Goal: Transaction & Acquisition: Purchase product/service

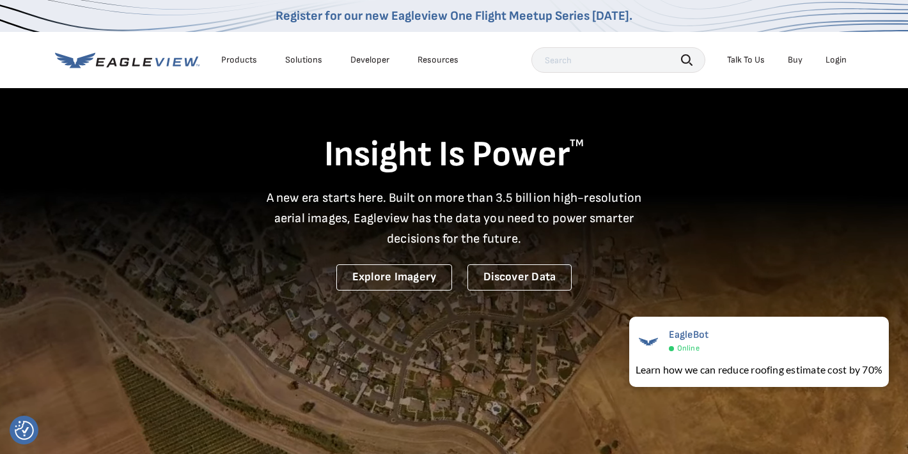
click at [842, 59] on div "Login" at bounding box center [835, 60] width 21 height 12
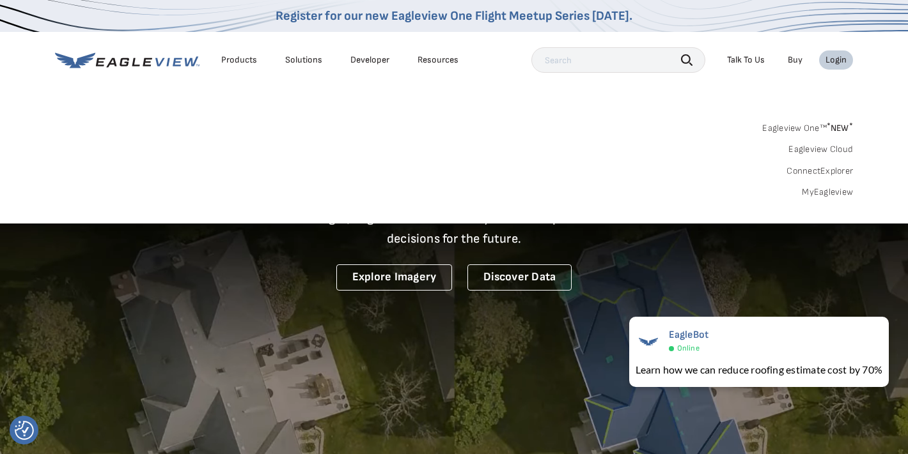
click at [842, 59] on div "Login" at bounding box center [835, 60] width 21 height 12
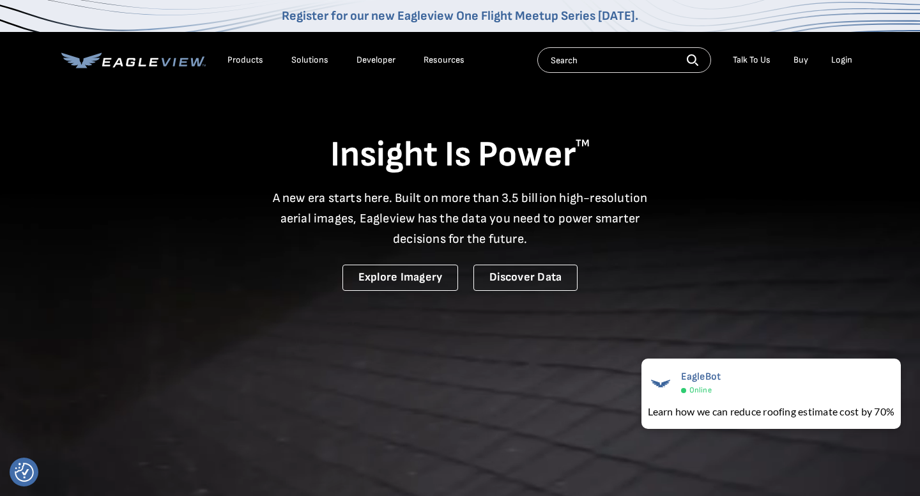
click at [839, 61] on div "Login" at bounding box center [842, 60] width 21 height 12
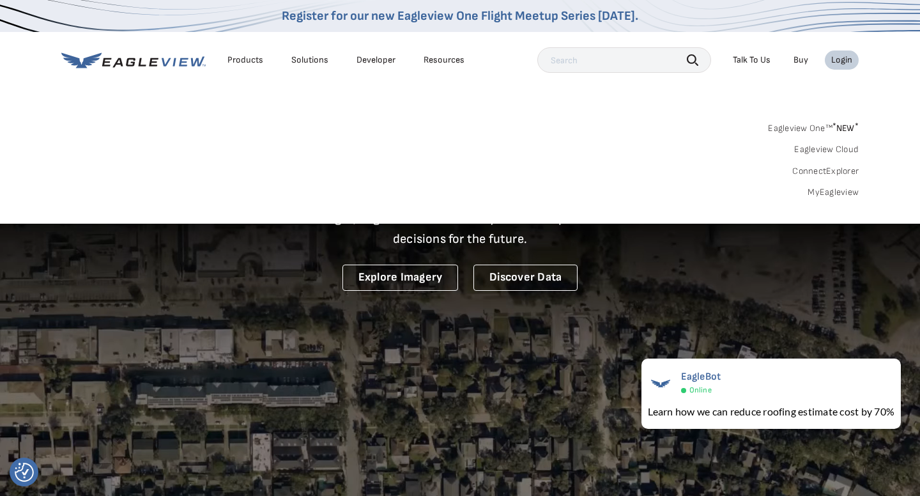
click at [823, 194] on link "MyEagleview" at bounding box center [833, 193] width 51 height 12
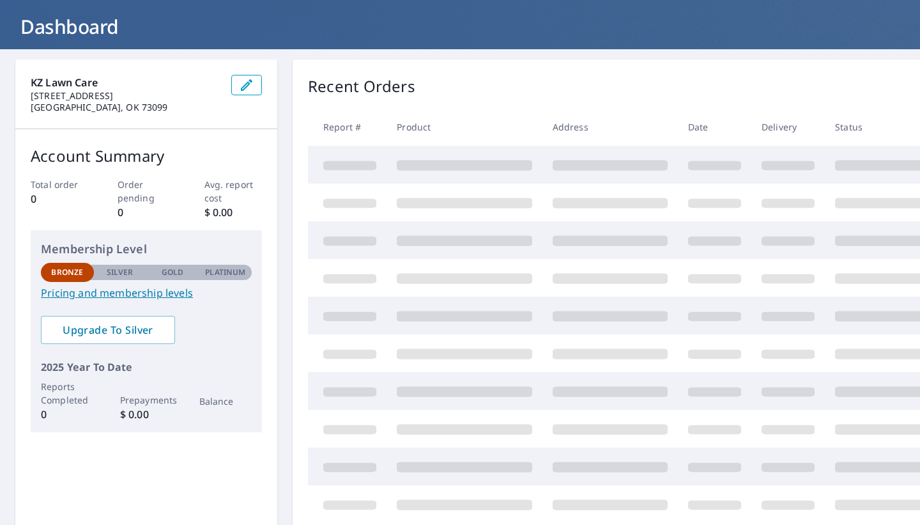
scroll to position [63, 0]
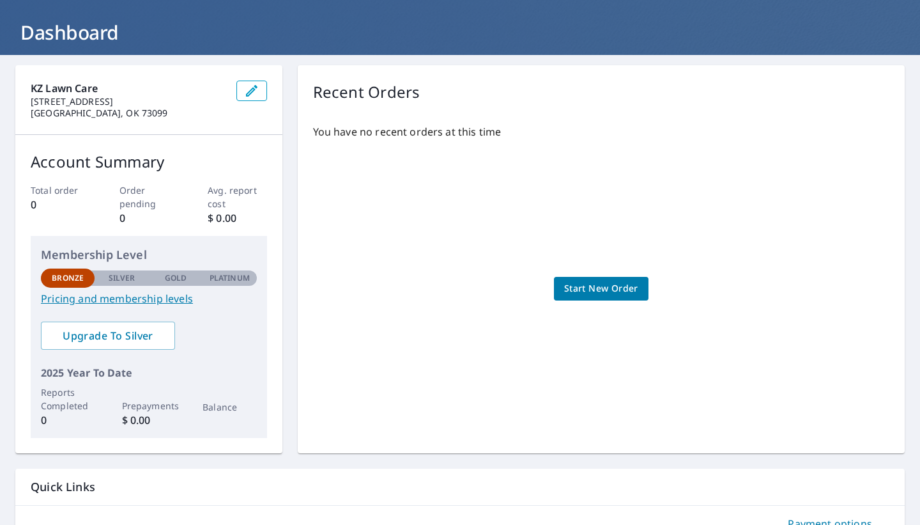
click at [579, 300] on div "You have no recent orders at this time Start New Order" at bounding box center [601, 276] width 577 height 324
click at [583, 293] on span "Start New Order" at bounding box center [601, 289] width 74 height 16
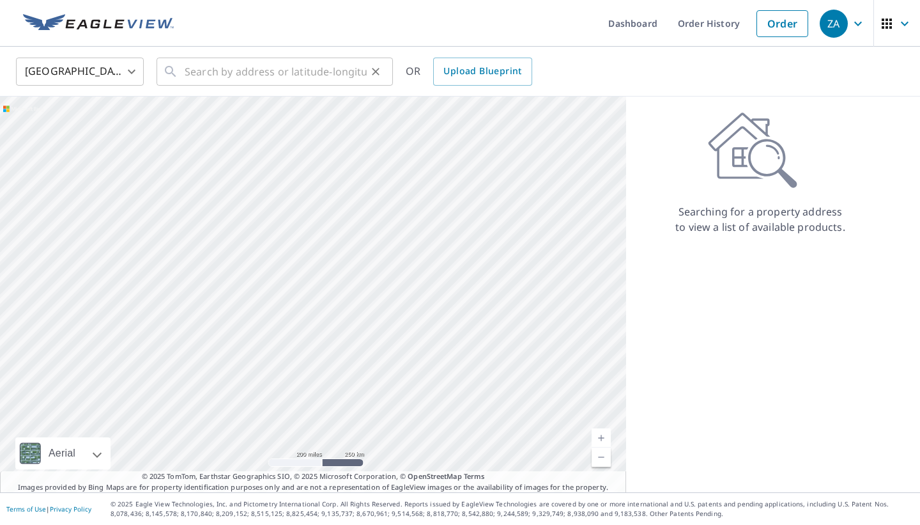
click at [234, 73] on input "text" at bounding box center [276, 72] width 182 height 36
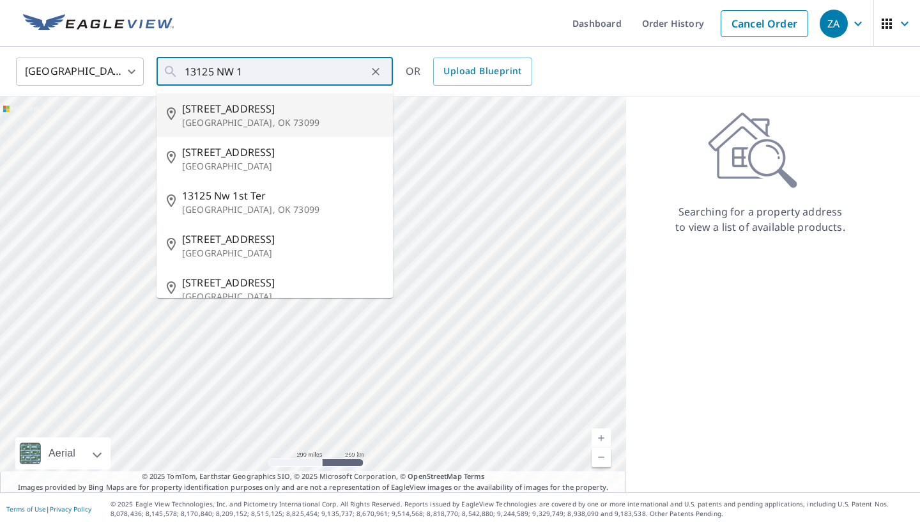
click at [198, 101] on span "13125 Nw 1st St" at bounding box center [282, 108] width 201 height 15
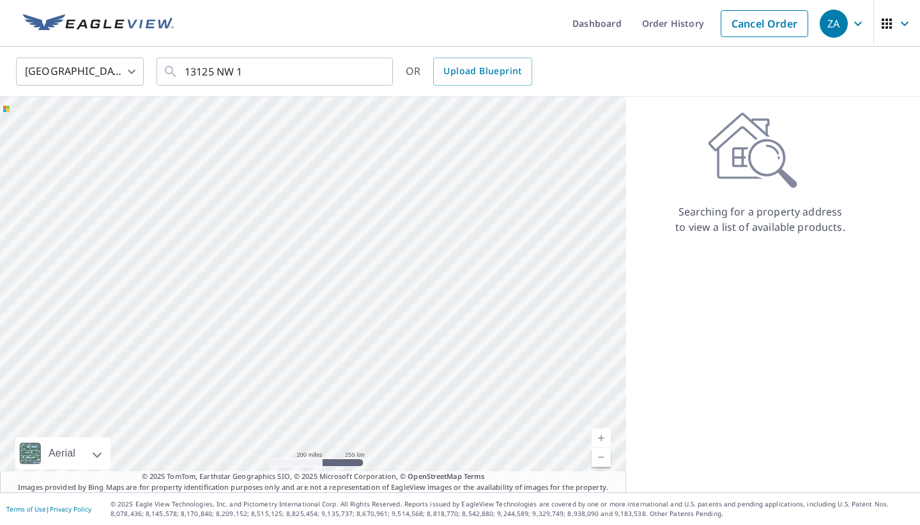
type input "13125 Nw 1st St Yukon, OK 73099"
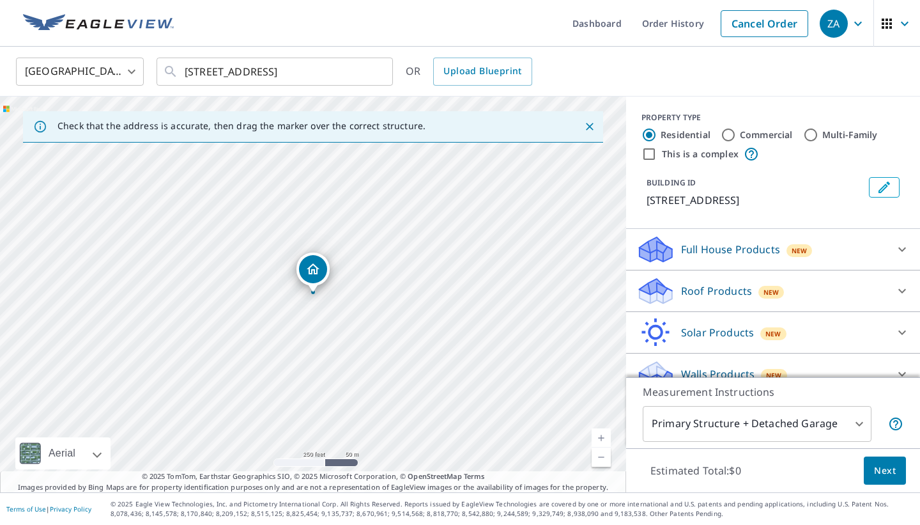
scroll to position [9, 0]
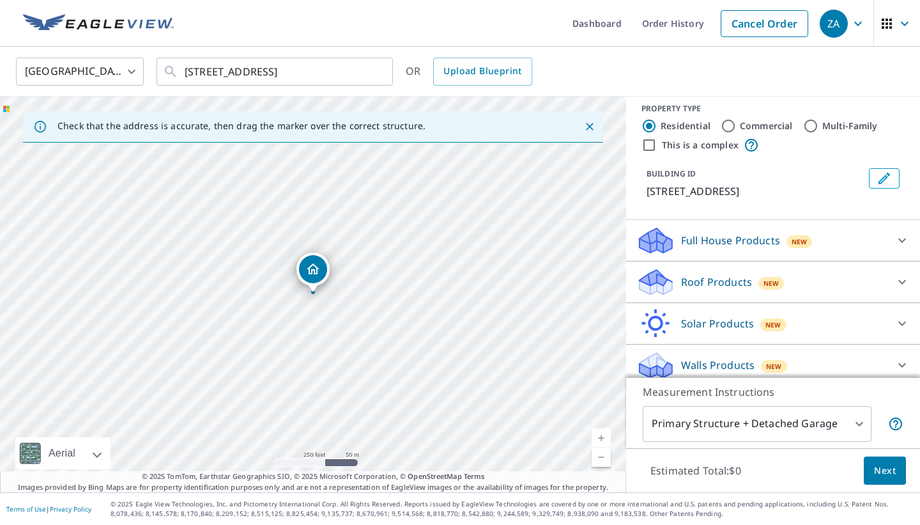
click at [700, 277] on p "Roof Products" at bounding box center [716, 281] width 71 height 15
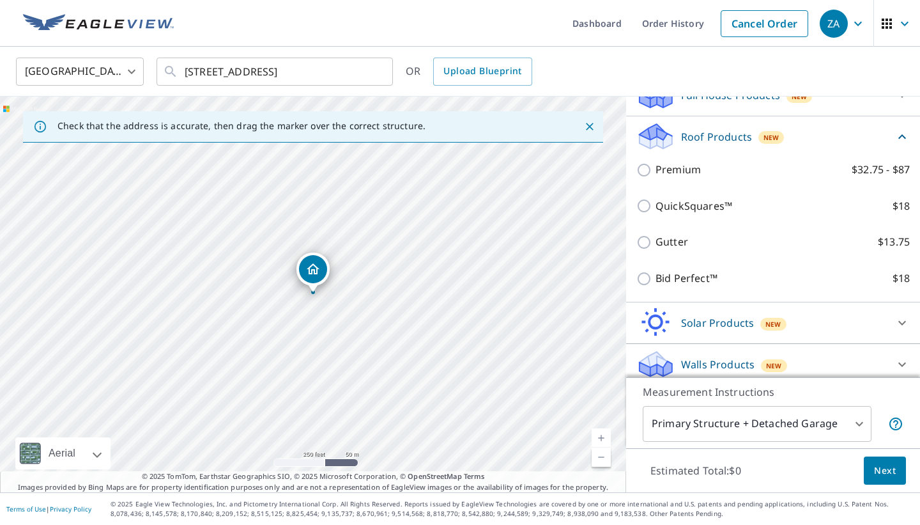
scroll to position [162, 0]
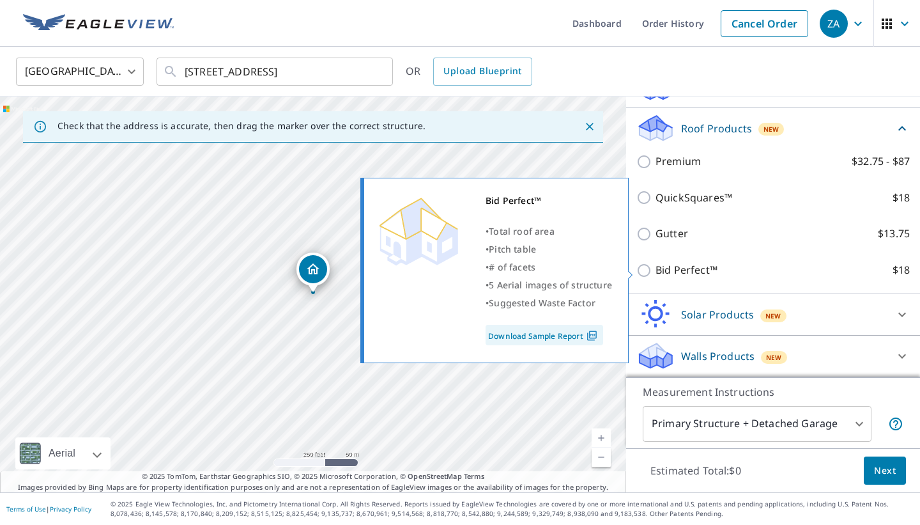
click at [671, 265] on p "Bid Perfect™" at bounding box center [687, 270] width 62 height 16
click at [656, 265] on input "Bid Perfect™ $18" at bounding box center [646, 270] width 19 height 15
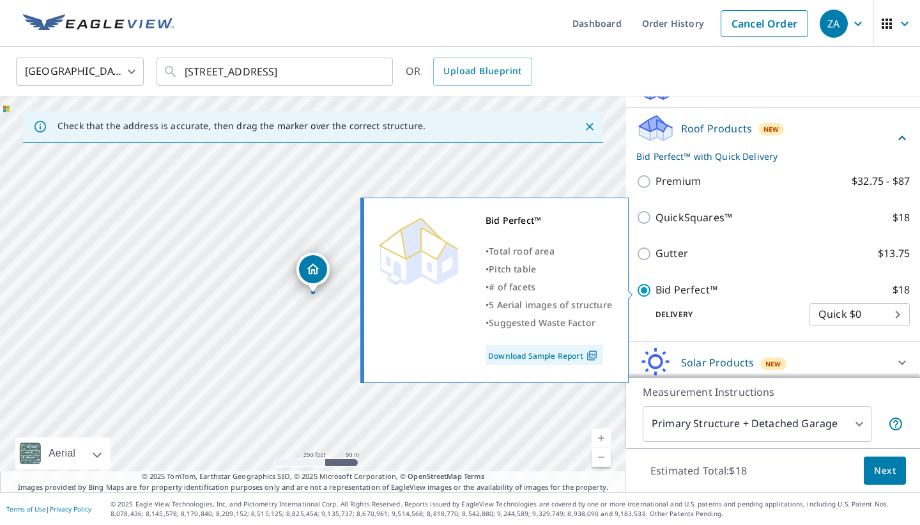
scroll to position [210, 0]
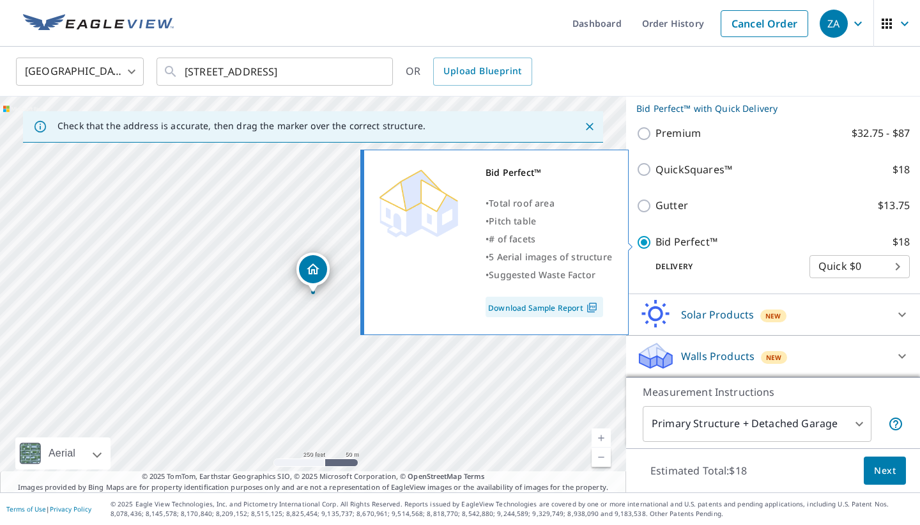
click at [658, 240] on p "Bid Perfect™" at bounding box center [687, 242] width 62 height 16
click at [656, 240] on input "Bid Perfect™ $18" at bounding box center [646, 242] width 19 height 15
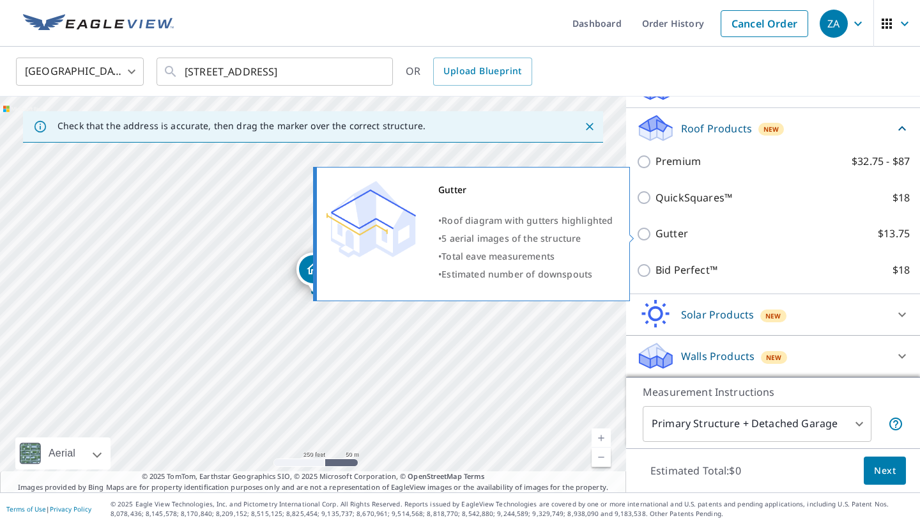
scroll to position [162, 0]
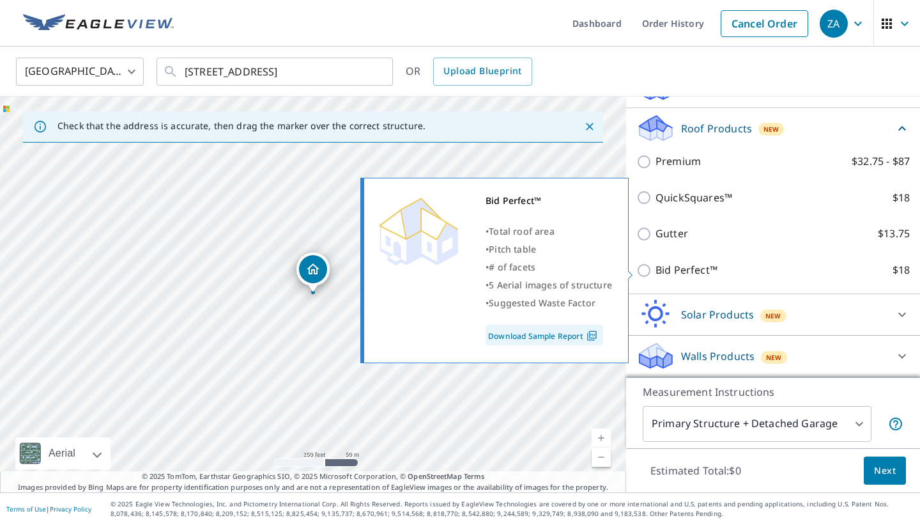
click at [662, 265] on p "Bid Perfect™" at bounding box center [687, 270] width 62 height 16
click at [656, 265] on input "Bid Perfect™ $18" at bounding box center [646, 270] width 19 height 15
checkbox input "true"
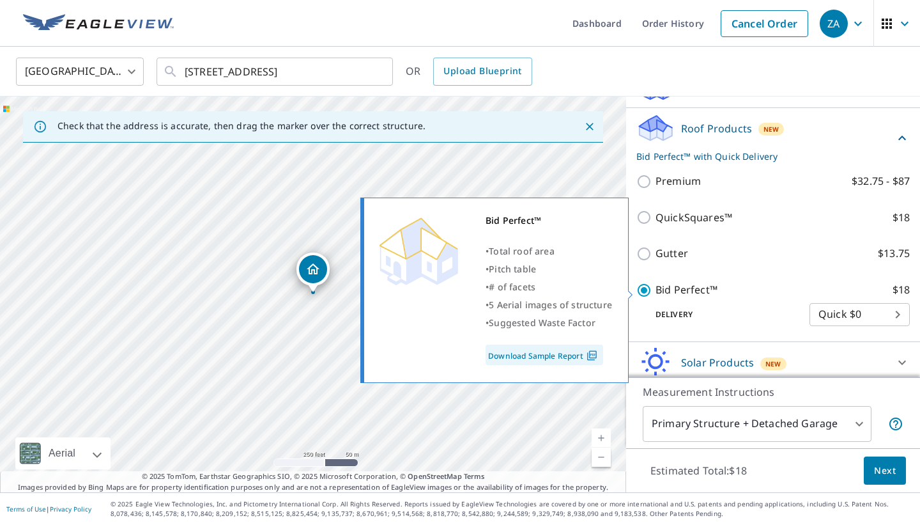
click at [568, 350] on link "Download Sample Report" at bounding box center [545, 355] width 118 height 20
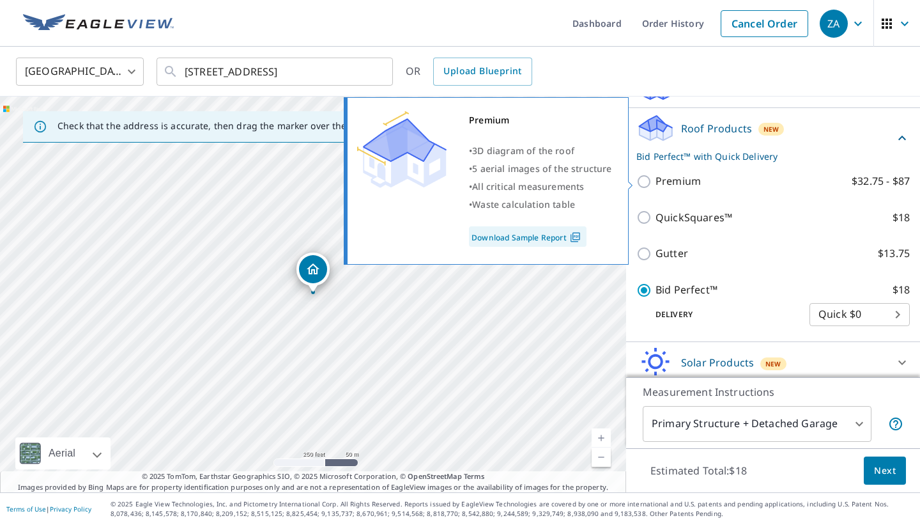
click at [672, 180] on p "Premium" at bounding box center [678, 181] width 45 height 16
click at [656, 180] on input "Premium $32.75 - $87" at bounding box center [646, 181] width 19 height 15
checkbox input "true"
checkbox input "false"
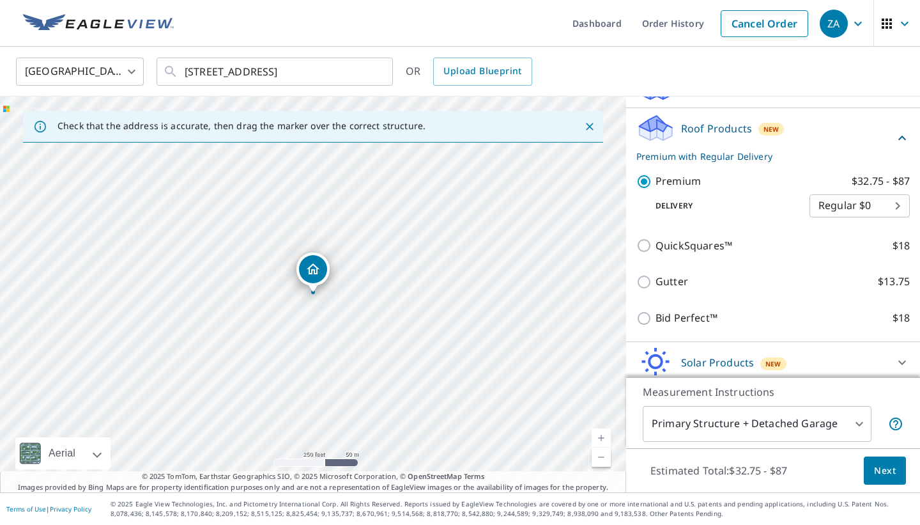
click at [561, 218] on link "Download Sample Report" at bounding box center [553, 212] width 88 height 12
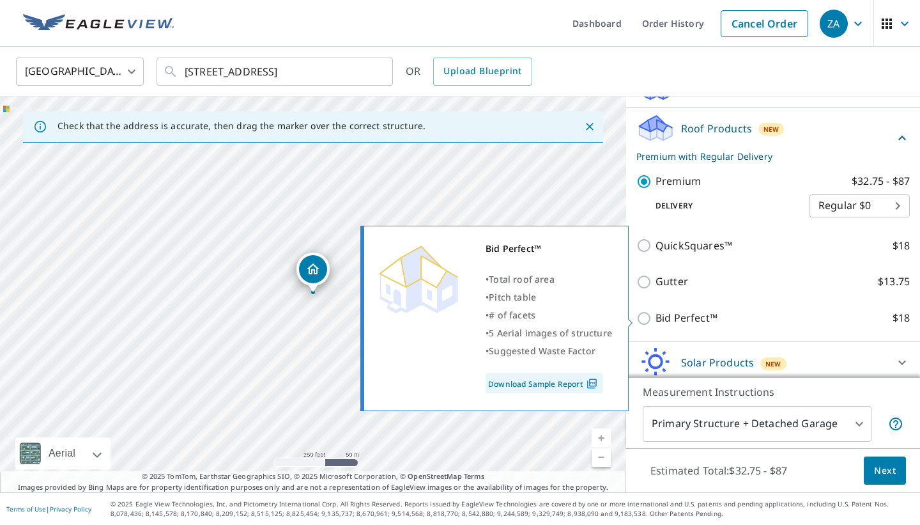
click at [542, 383] on link "Download Sample Report" at bounding box center [545, 383] width 118 height 20
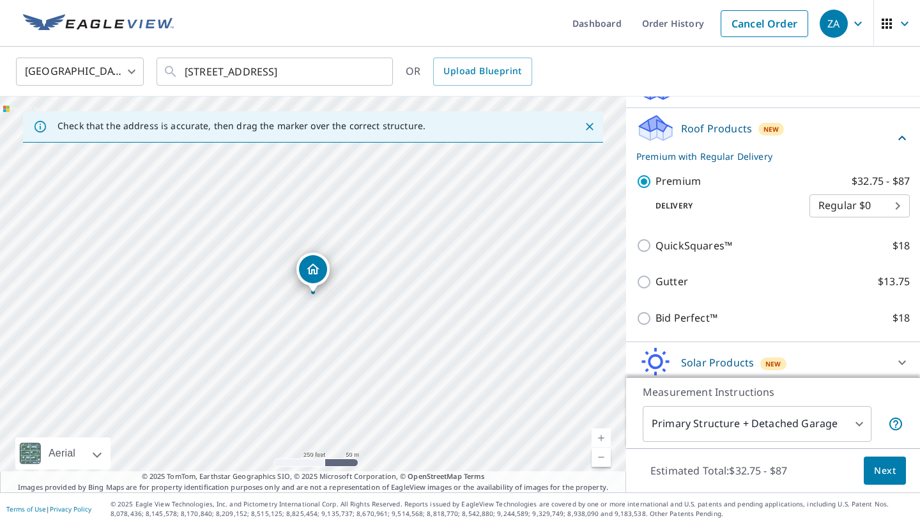
scroll to position [141, 0]
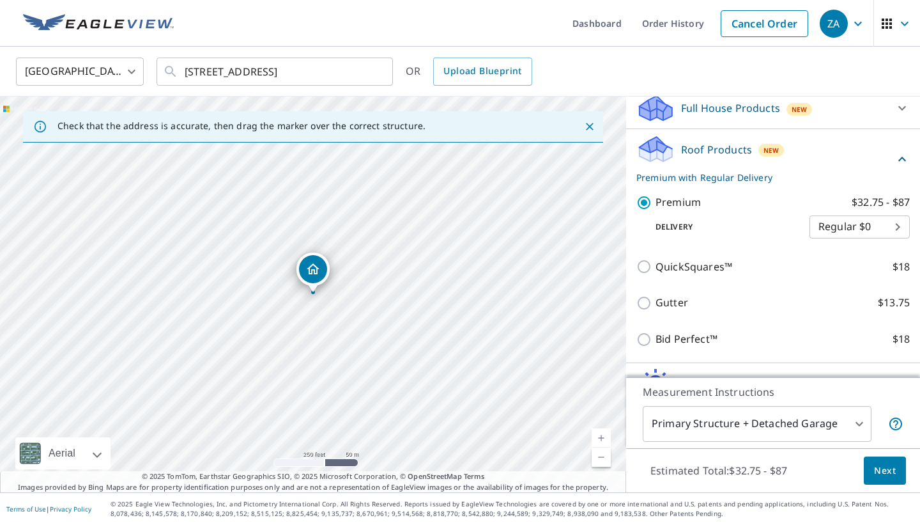
click at [586, 284] on div "13125 NW 1st St Yukon, OK 73099" at bounding box center [313, 295] width 626 height 396
click at [706, 155] on p "Roof Products" at bounding box center [716, 149] width 71 height 15
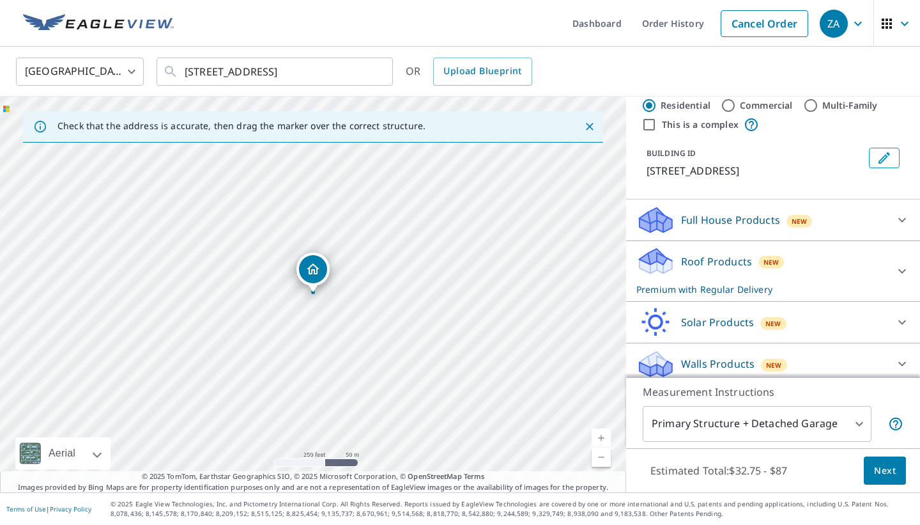
scroll to position [37, 0]
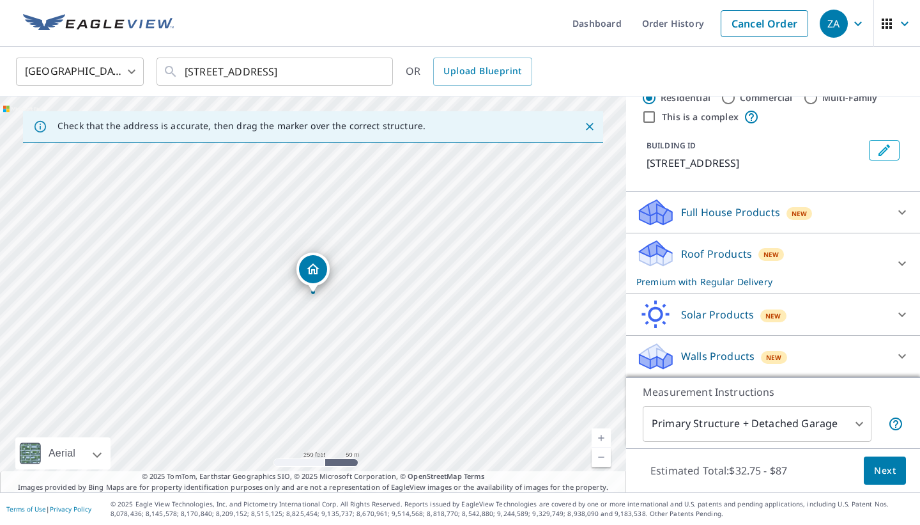
click at [683, 305] on div "Solar Products New" at bounding box center [762, 315] width 251 height 30
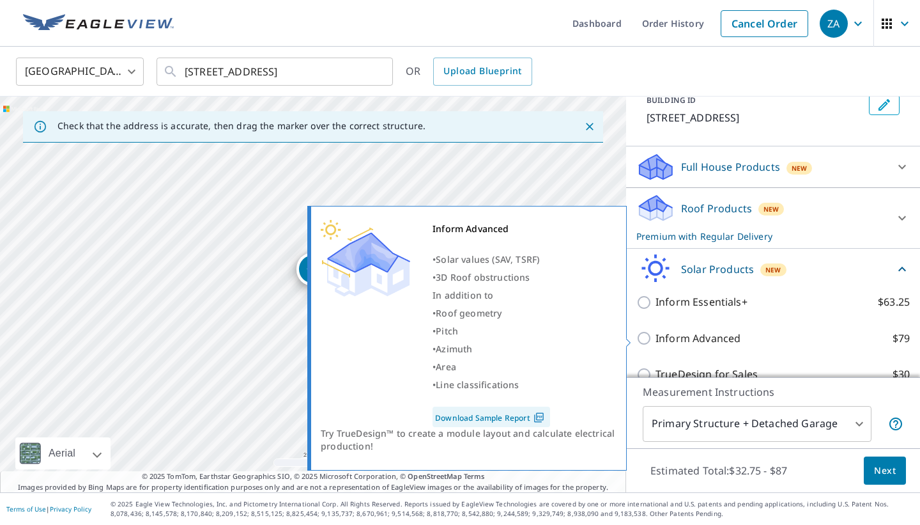
scroll to position [81, 0]
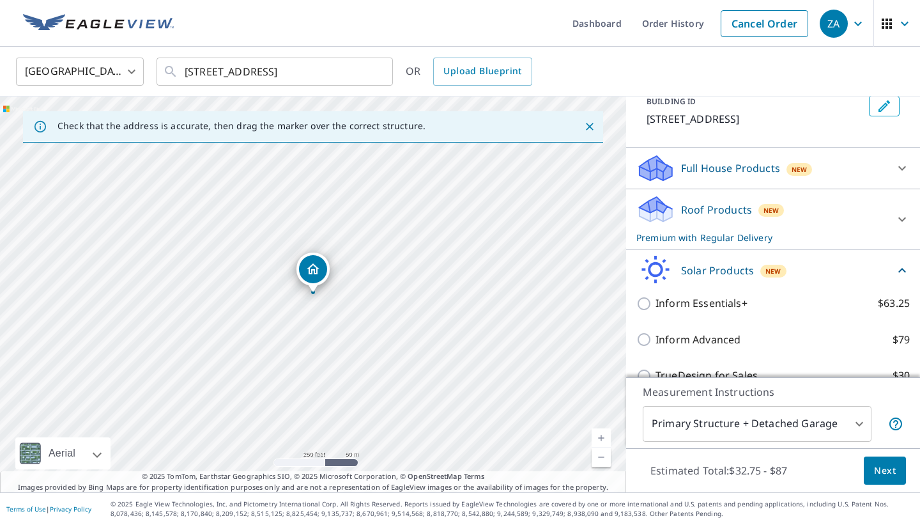
click at [721, 205] on p "Roof Products" at bounding box center [716, 209] width 71 height 15
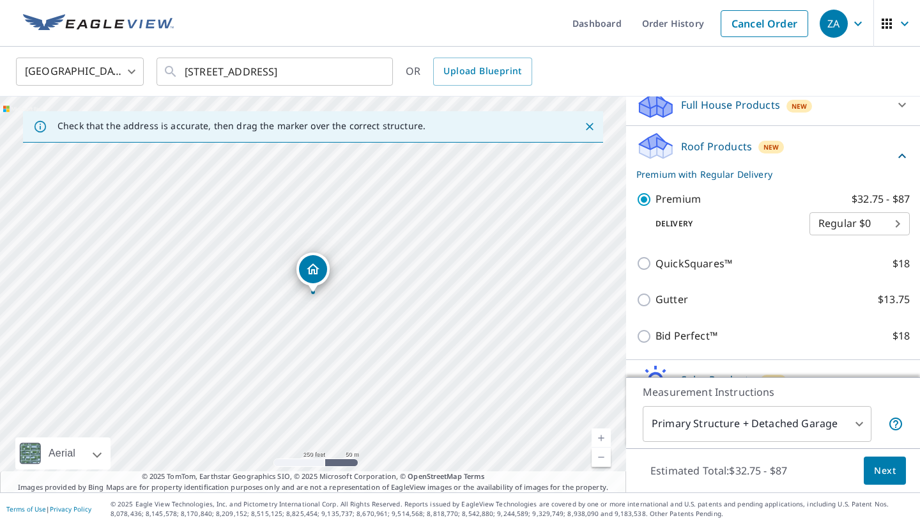
scroll to position [144, 0]
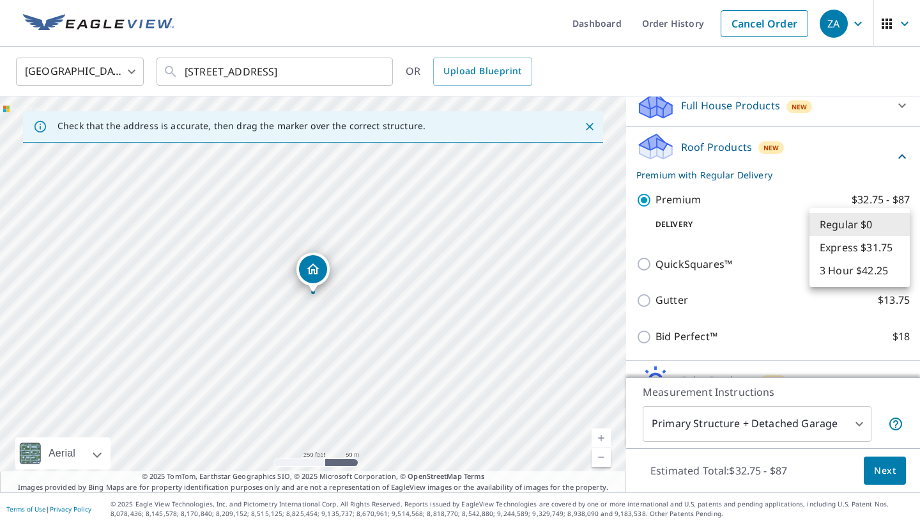
click at [839, 215] on body "ZA ZA Dashboard Order History Cancel Order ZA United States US ​ 13125 Nw 1st S…" at bounding box center [460, 262] width 920 height 525
click at [840, 219] on li "Regular $0" at bounding box center [860, 224] width 100 height 23
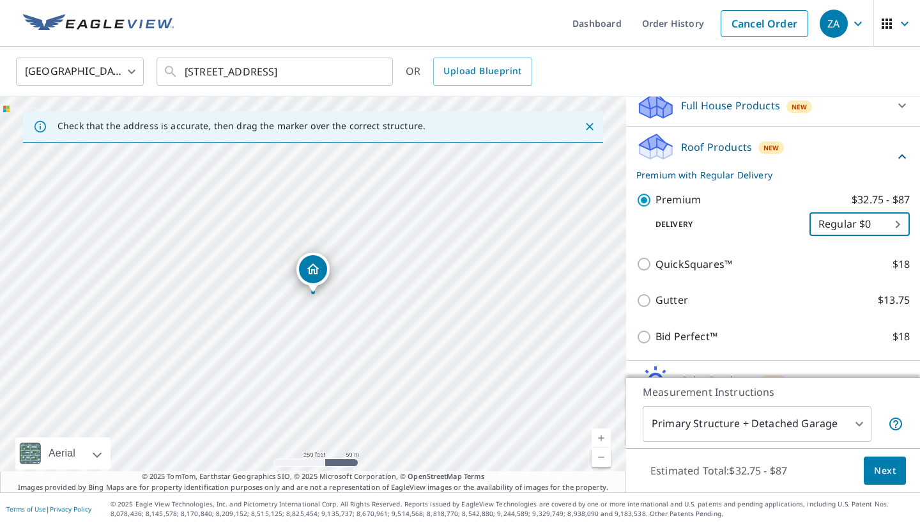
click at [834, 223] on body "ZA ZA Dashboard Order History Cancel Order ZA United States US ​ 13125 Nw 1st S…" at bounding box center [460, 262] width 920 height 525
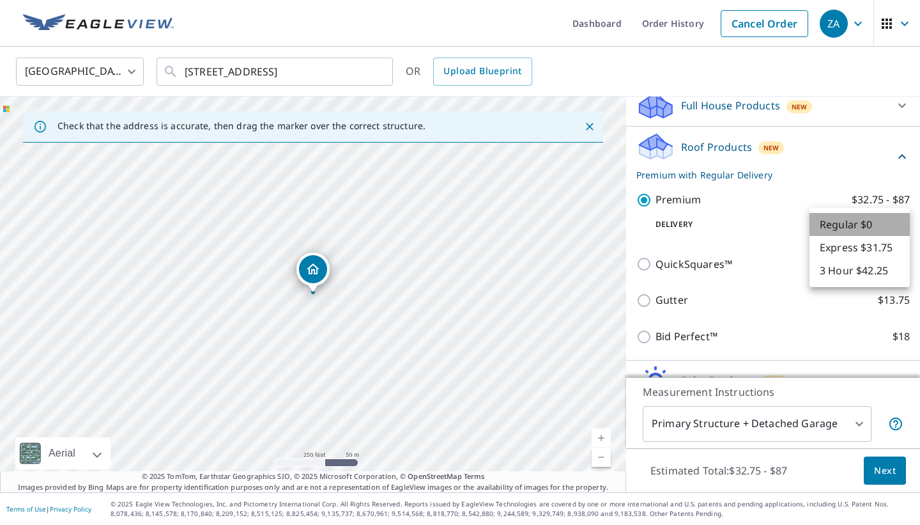
click at [835, 225] on li "Regular $0" at bounding box center [860, 224] width 100 height 23
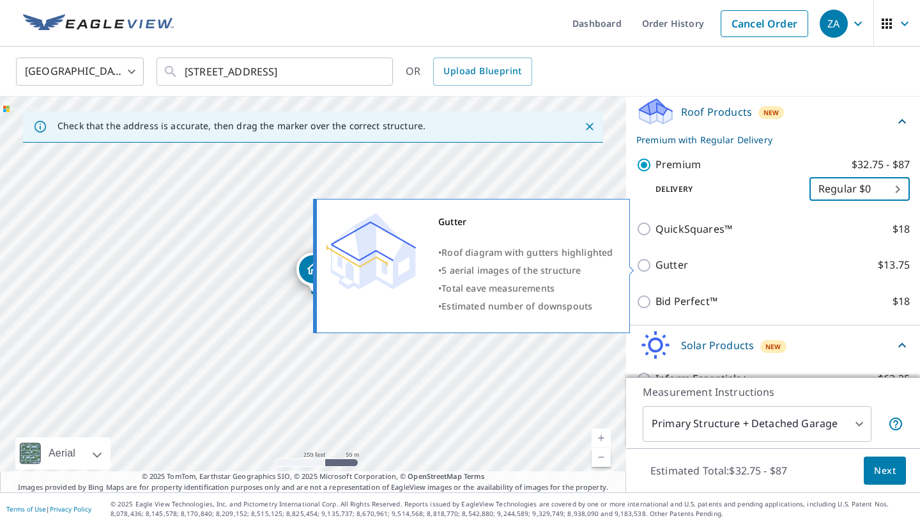
scroll to position [355, 0]
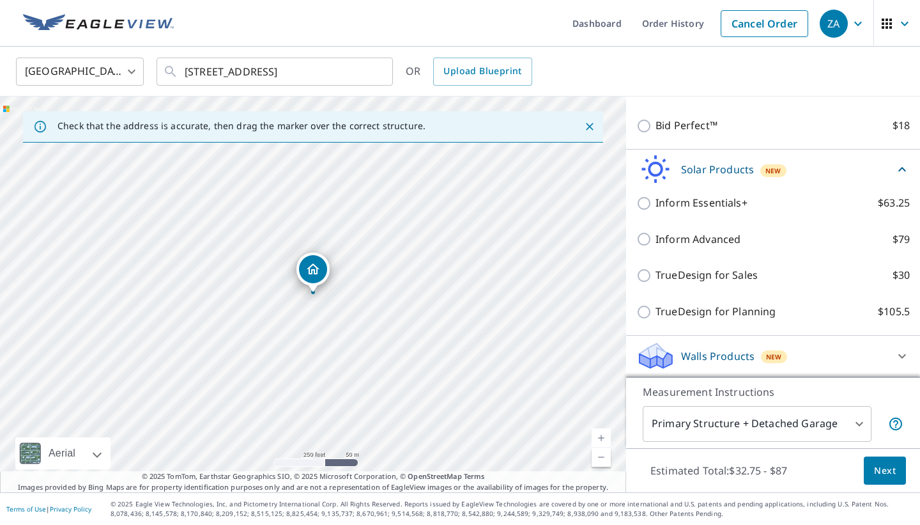
click at [697, 173] on p "Solar Products" at bounding box center [717, 169] width 73 height 15
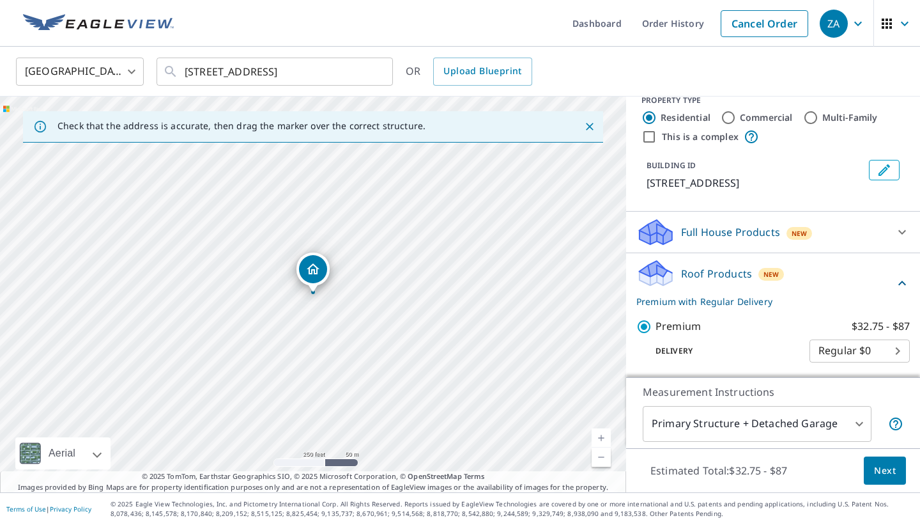
scroll to position [0, 0]
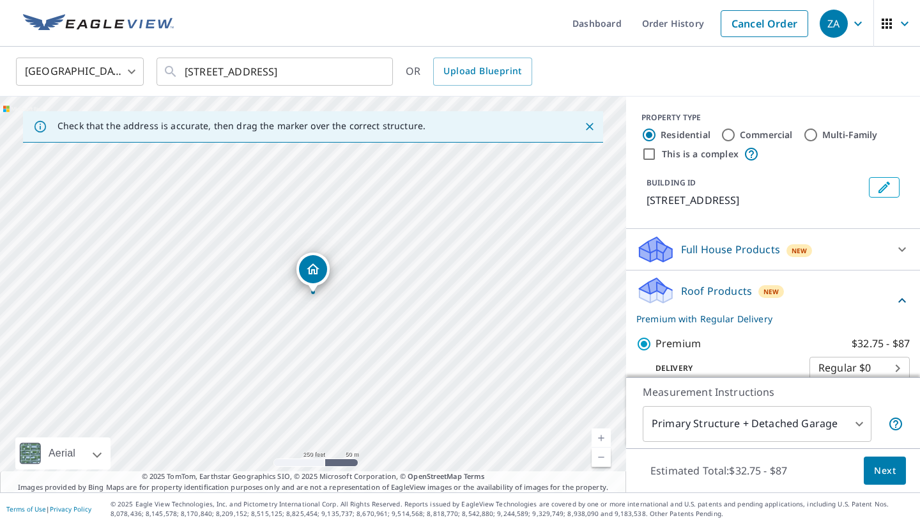
click at [695, 242] on p "Full House Products" at bounding box center [730, 249] width 99 height 15
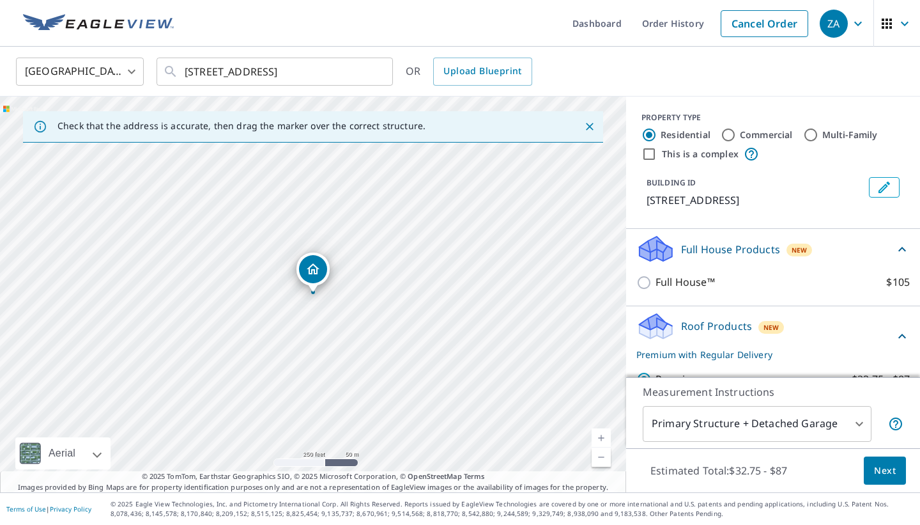
scroll to position [87, 0]
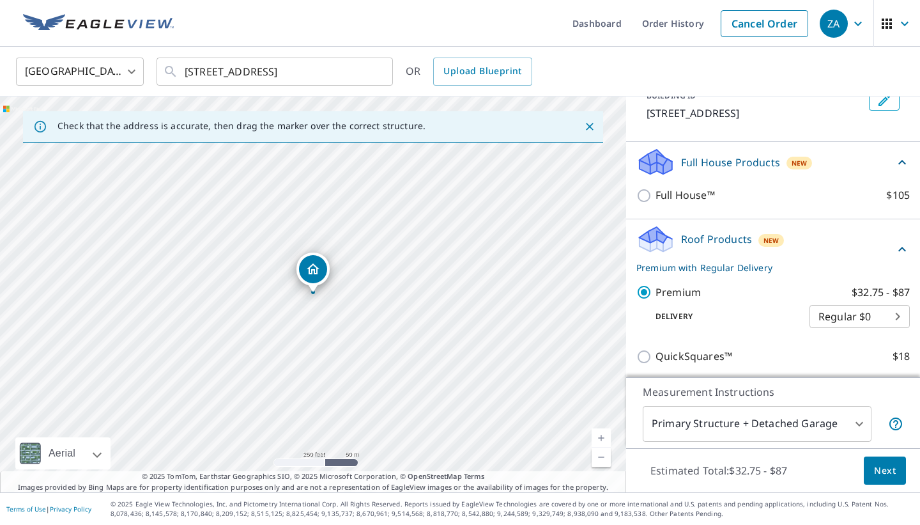
click at [707, 233] on p "Roof Products" at bounding box center [716, 238] width 71 height 15
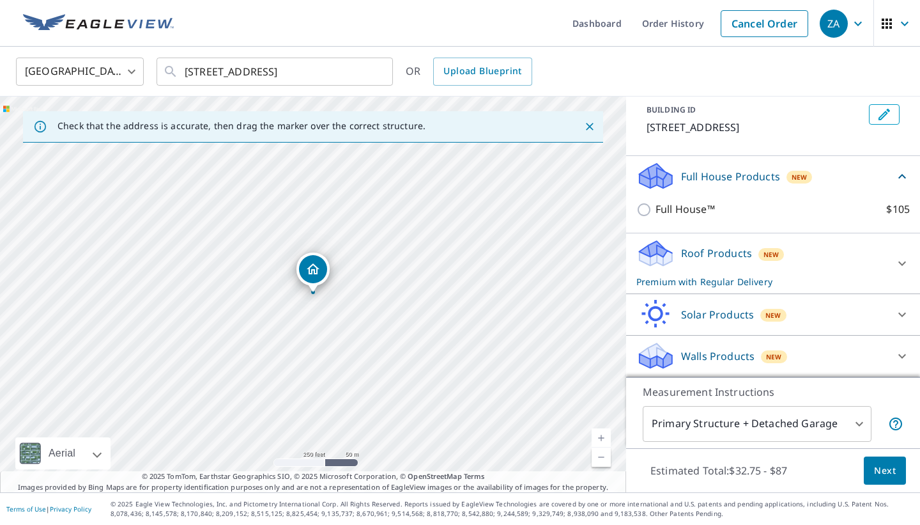
scroll to position [73, 0]
click at [707, 248] on p "Roof Products" at bounding box center [716, 252] width 71 height 15
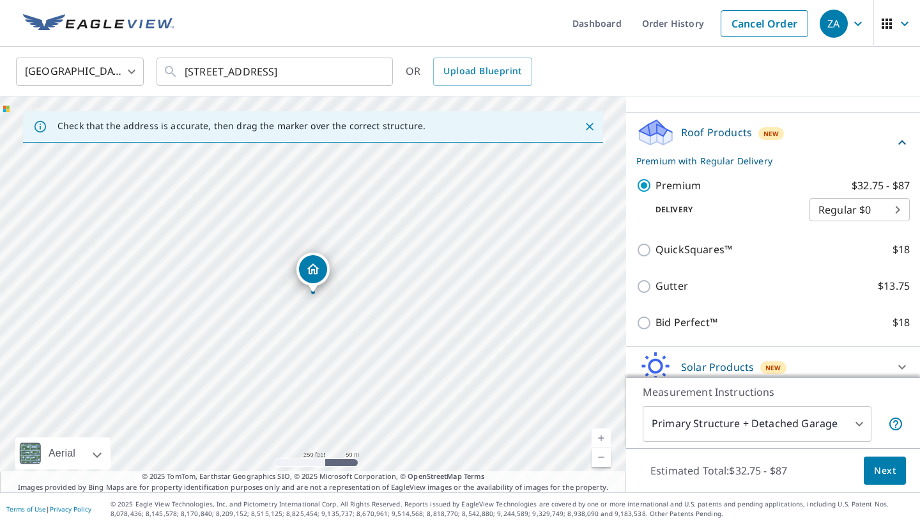
scroll to position [200, 0]
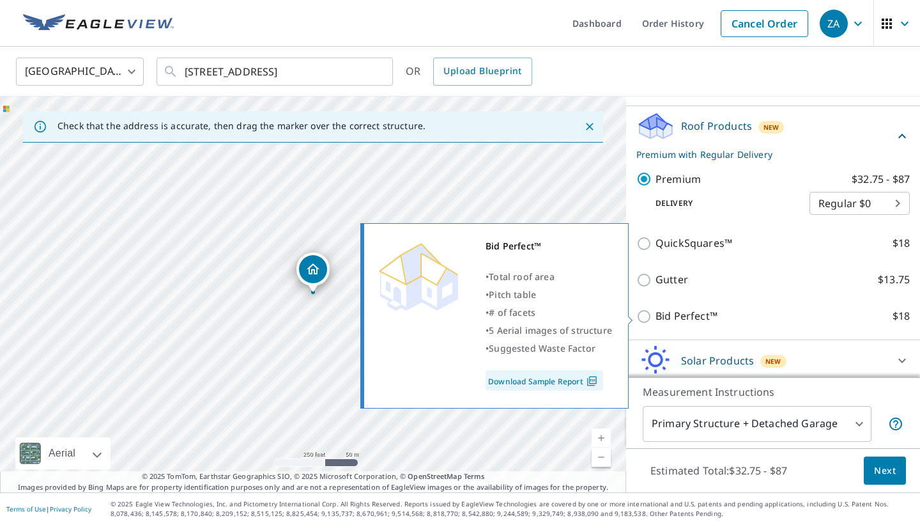
click at [532, 389] on link "Download Sample Report" at bounding box center [545, 380] width 118 height 20
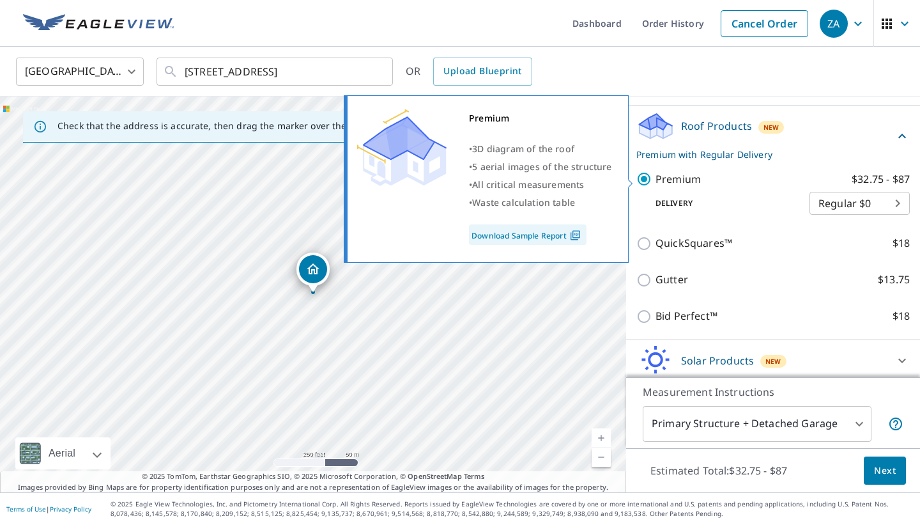
click at [519, 226] on link "Download Sample Report" at bounding box center [528, 234] width 118 height 20
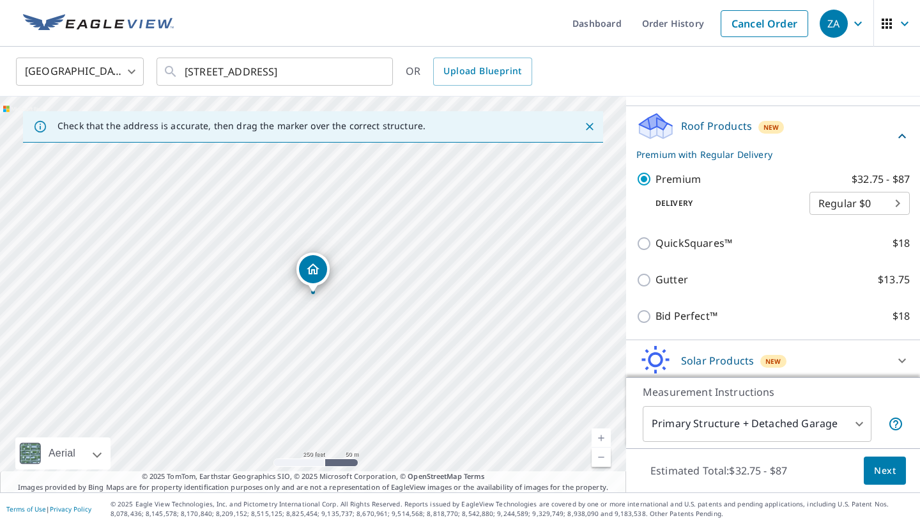
scroll to position [246, 0]
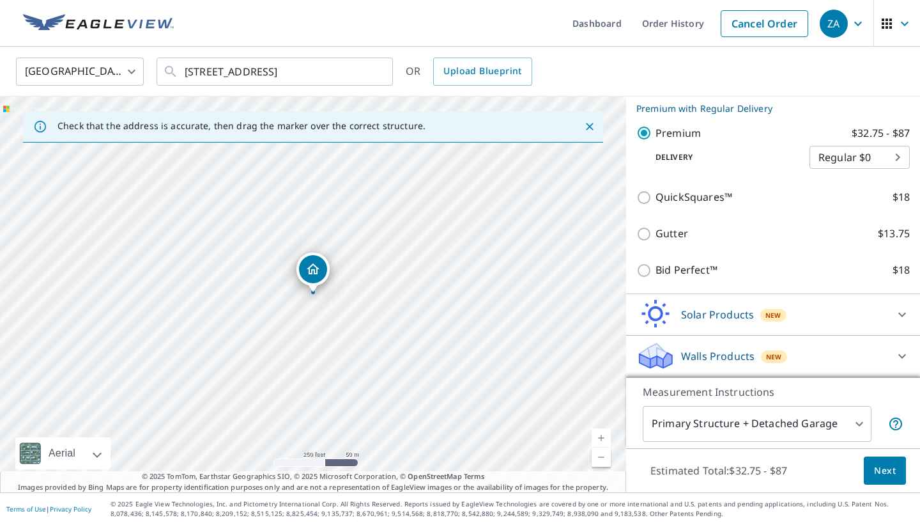
click at [884, 480] on button "Next" at bounding box center [885, 470] width 42 height 29
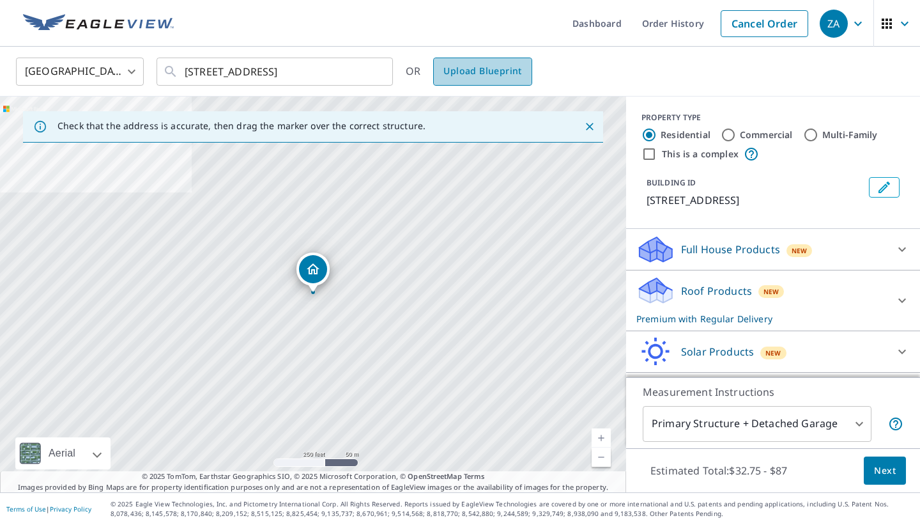
click at [507, 79] on span "Upload Blueprint" at bounding box center [483, 71] width 78 height 16
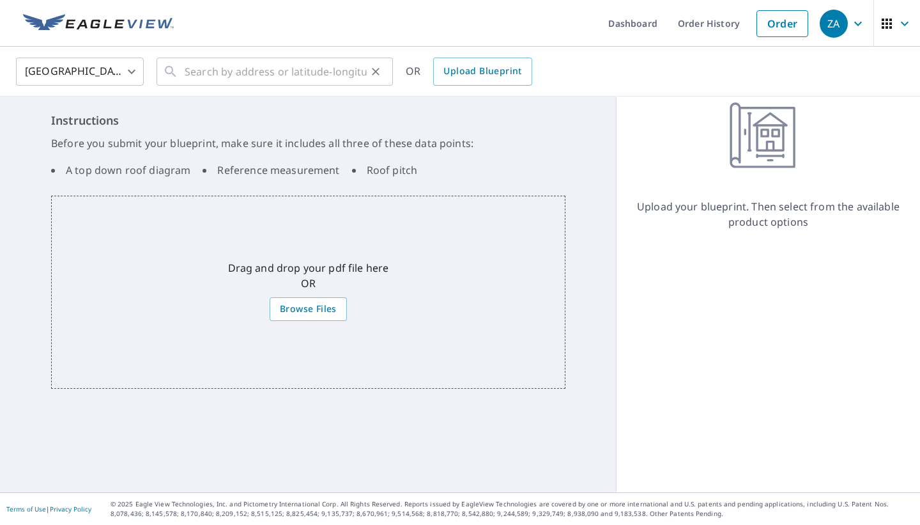
click at [343, 77] on input "text" at bounding box center [276, 72] width 182 height 36
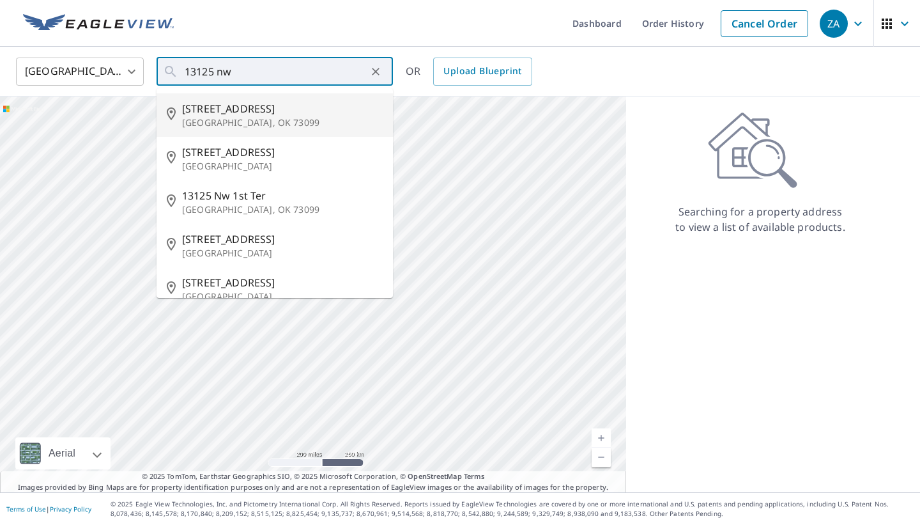
click at [301, 127] on p "Yukon, OK 73099" at bounding box center [282, 122] width 201 height 13
type input "13125 Nw 1st St Yukon, OK 73099"
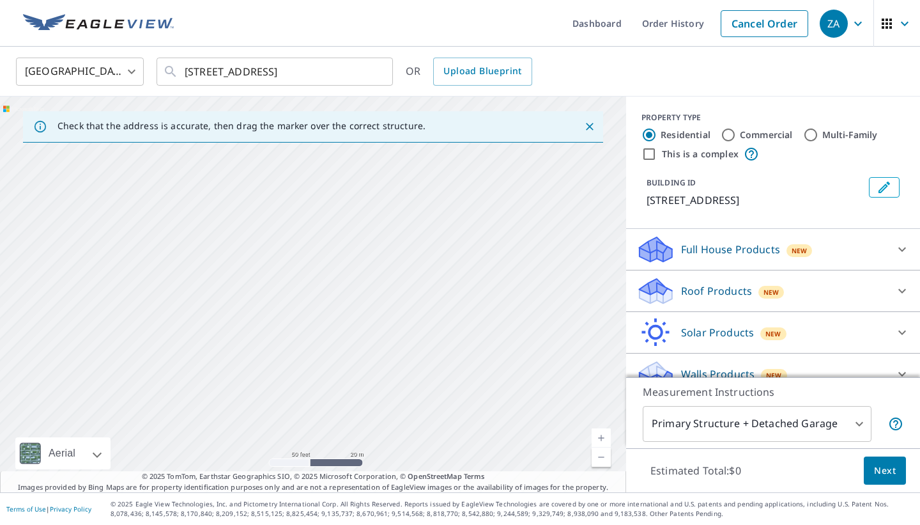
drag, startPoint x: 476, startPoint y: 356, endPoint x: 432, endPoint y: 149, distance: 211.6
click at [432, 151] on div "13125 NW 1st St Yukon, OK 73099" at bounding box center [313, 295] width 626 height 396
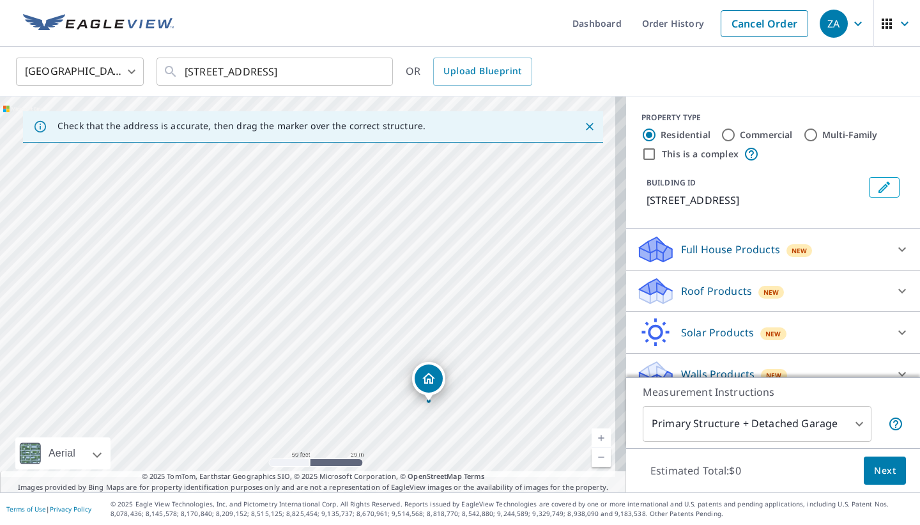
drag, startPoint x: 438, startPoint y: 397, endPoint x: 389, endPoint y: 243, distance: 161.9
click at [389, 245] on div "13125 NW 1st St Yukon, OK 73099" at bounding box center [313, 295] width 626 height 396
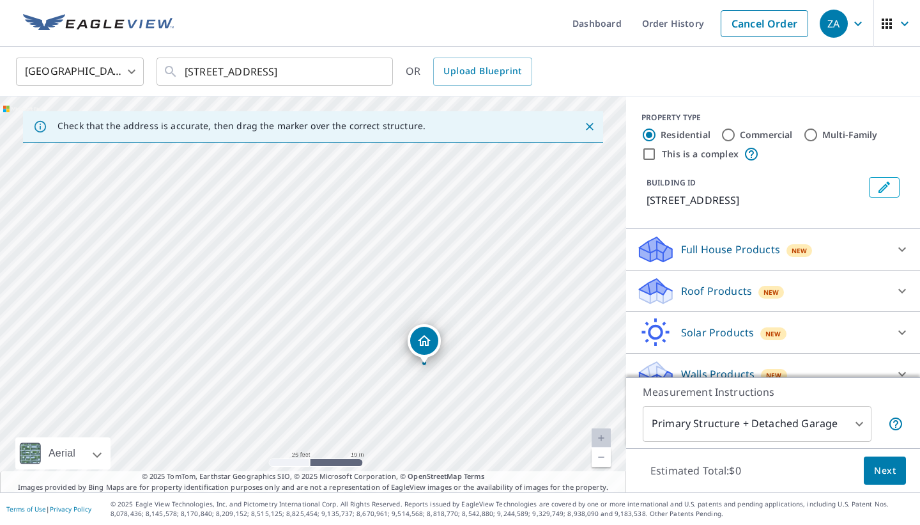
click at [422, 352] on div "Dropped pin, building 1, Residential property, 13125 NW 1st St Yukon, OK 73099" at bounding box center [424, 341] width 28 height 28
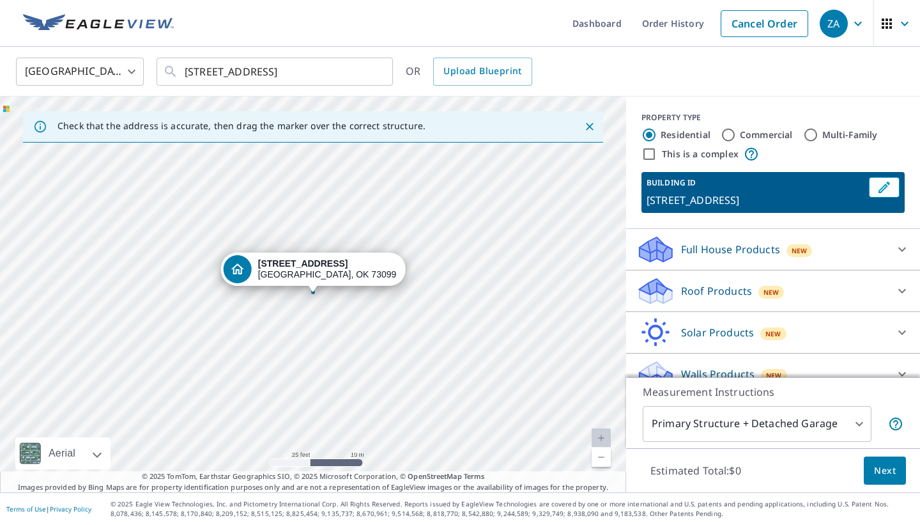
click at [315, 337] on div "13125 NW 1st St Yukon, OK 73099" at bounding box center [313, 295] width 626 height 396
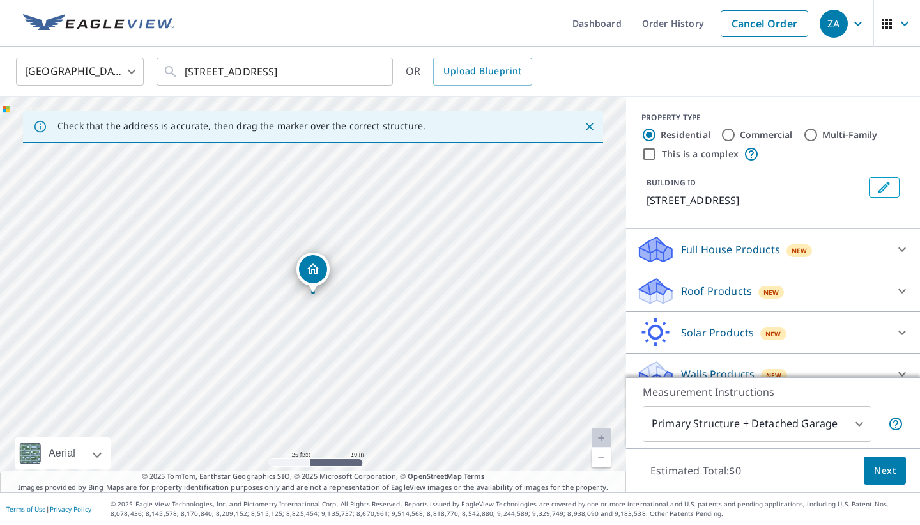
click at [711, 295] on p "Roof Products" at bounding box center [716, 290] width 71 height 15
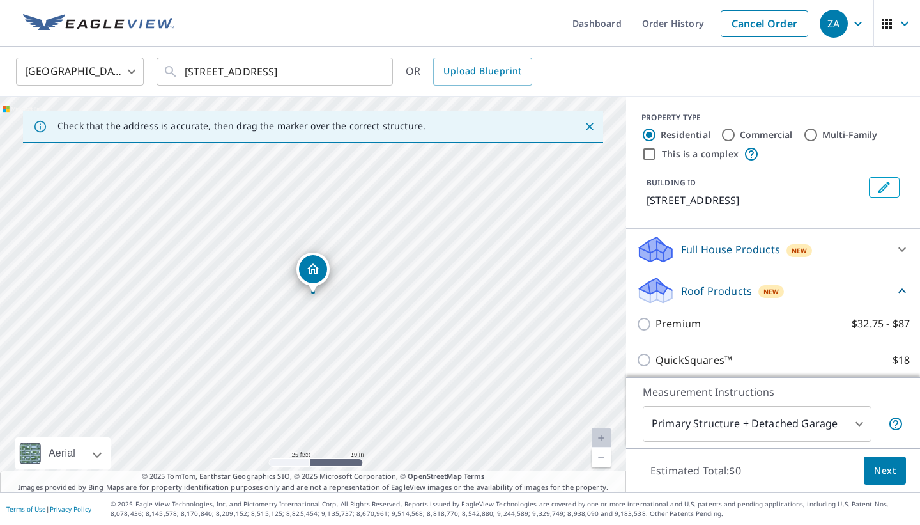
scroll to position [100, 0]
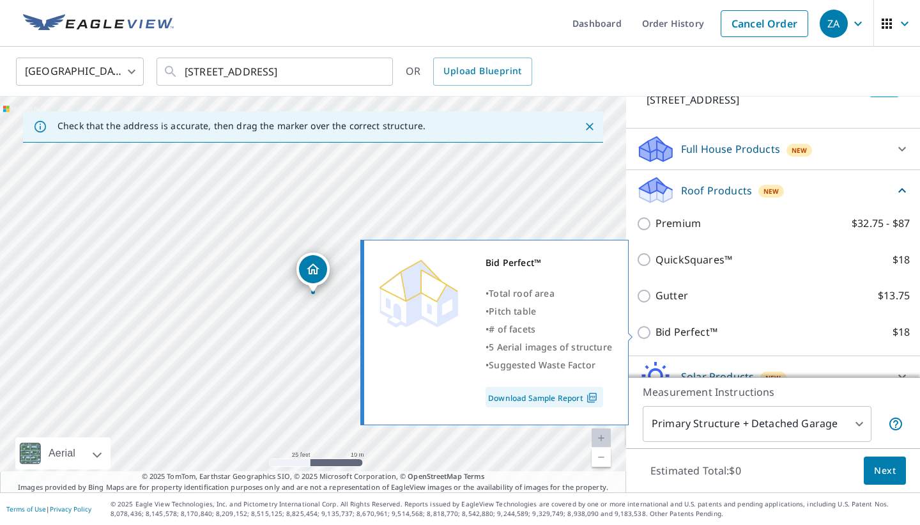
click at [537, 405] on link "Download Sample Report" at bounding box center [545, 397] width 118 height 20
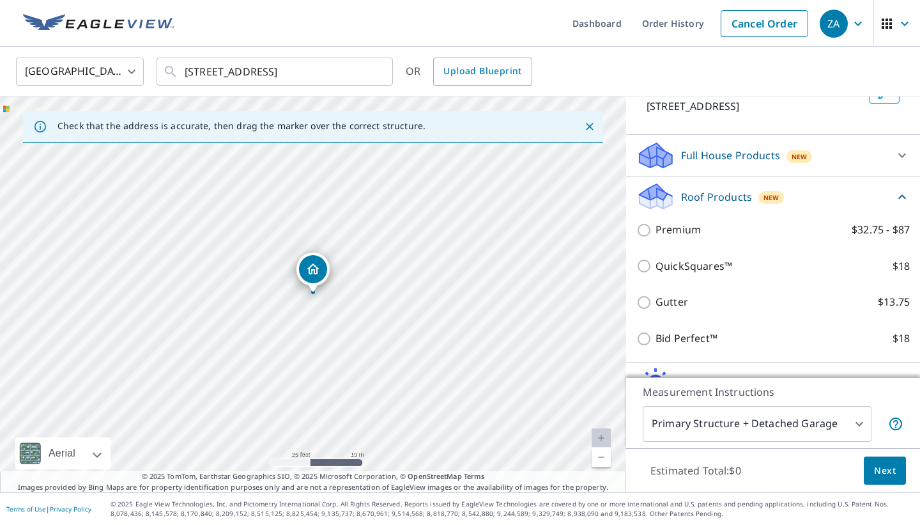
scroll to position [66, 0]
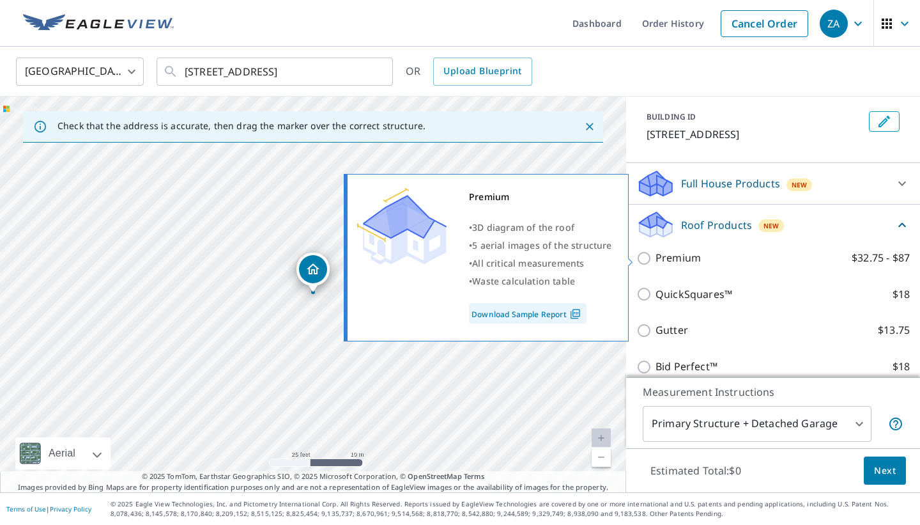
click at [722, 256] on label "Premium $32.75 - $87" at bounding box center [783, 258] width 254 height 16
click at [656, 256] on input "Premium $32.75 - $87" at bounding box center [646, 258] width 19 height 15
checkbox input "true"
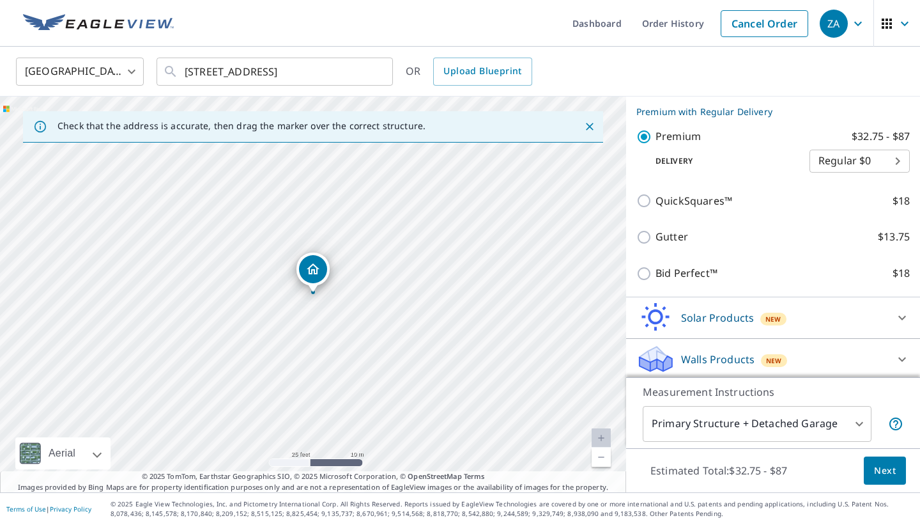
scroll to position [177, 0]
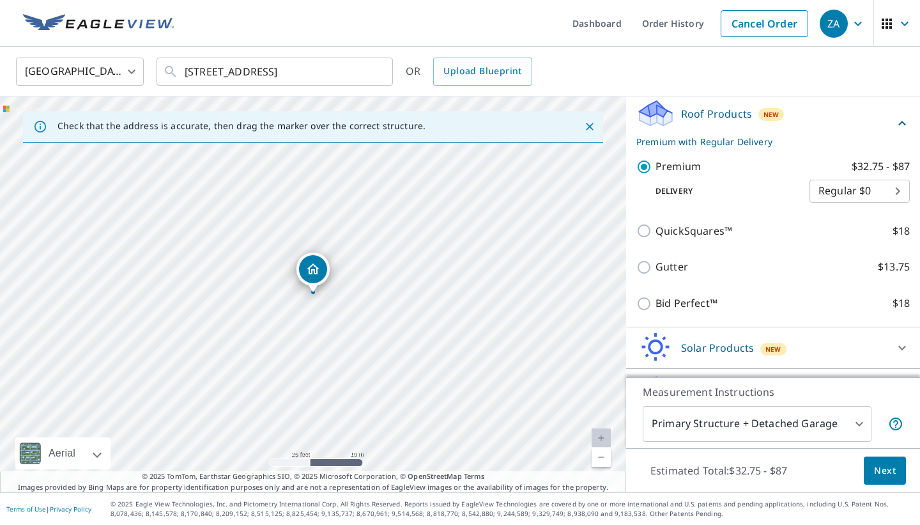
click at [554, 203] on link "Download Sample Report" at bounding box center [553, 198] width 88 height 12
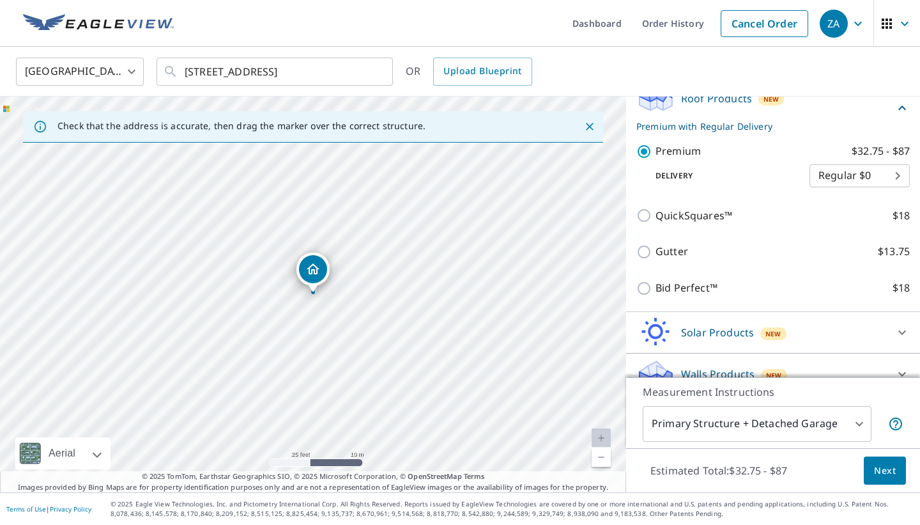
scroll to position [210, 0]
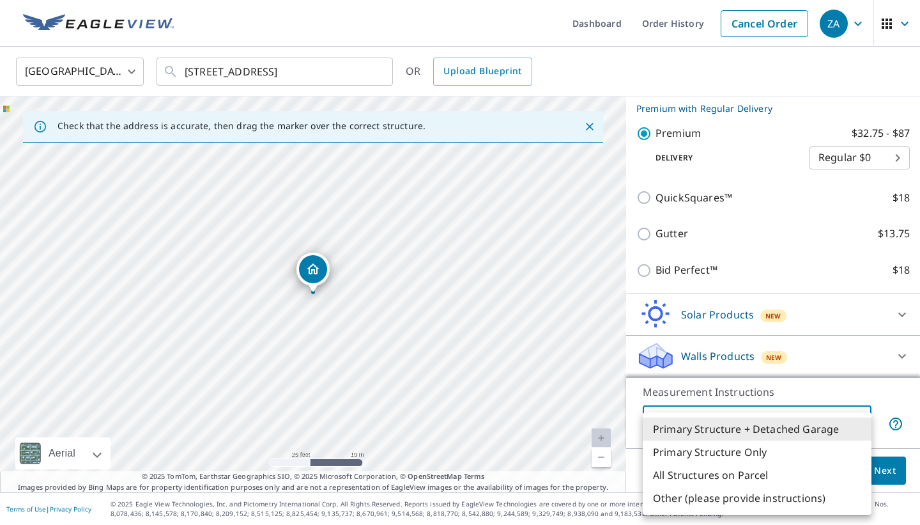
click at [839, 429] on body "ZA ZA Dashboard Order History Cancel Order ZA United States US ​ 13125 Nw 1st S…" at bounding box center [460, 262] width 920 height 525
click at [782, 457] on li "Primary Structure Only" at bounding box center [757, 451] width 229 height 23
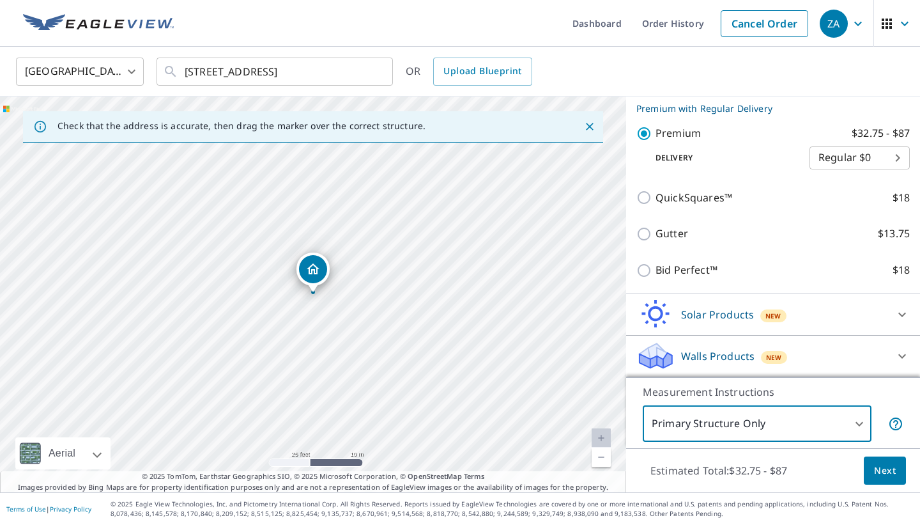
click at [683, 435] on body "ZA ZA Dashboard Order History Cancel Order ZA United States US ​ 13125 Nw 1st S…" at bounding box center [460, 262] width 920 height 525
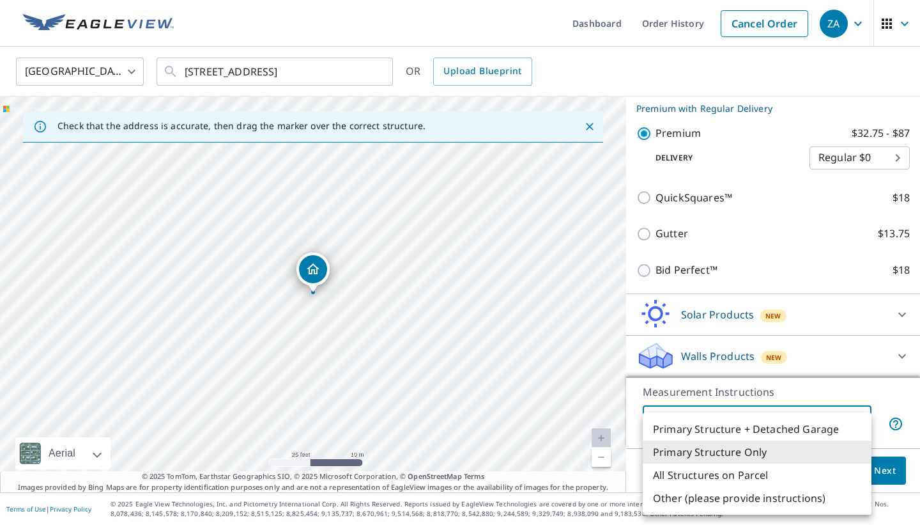
click at [685, 422] on li "Primary Structure + Detached Garage" at bounding box center [757, 428] width 229 height 23
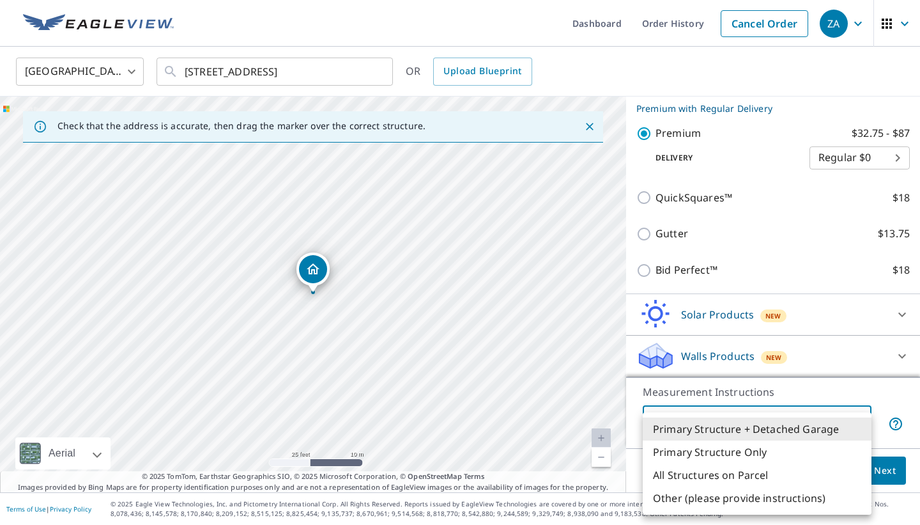
click at [685, 422] on body "ZA ZA Dashboard Order History Cancel Order ZA United States US ​ 13125 Nw 1st S…" at bounding box center [460, 262] width 920 height 525
click at [675, 445] on li "Primary Structure Only" at bounding box center [757, 451] width 229 height 23
type input "2"
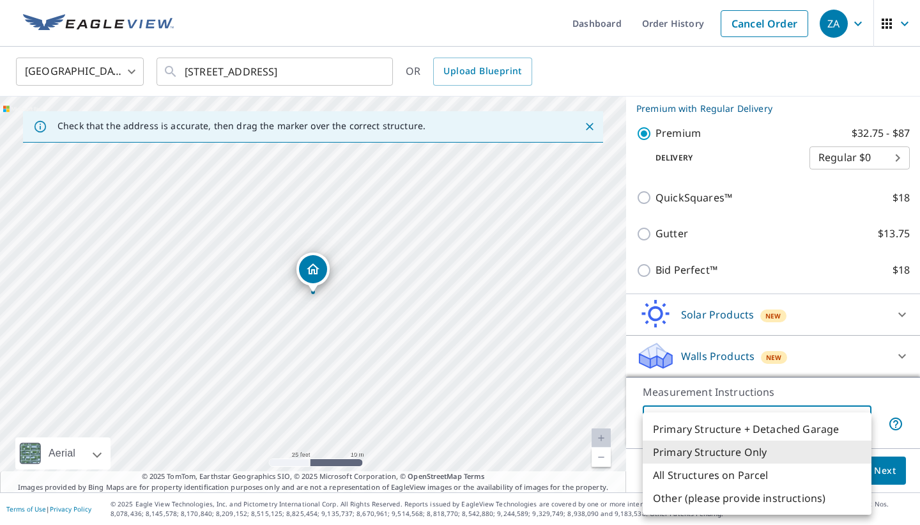
click at [677, 422] on body "ZA ZA Dashboard Order History Cancel Order ZA United States US ​ 13125 Nw 1st S…" at bounding box center [460, 262] width 920 height 525
click at [771, 250] on div at bounding box center [460, 262] width 920 height 525
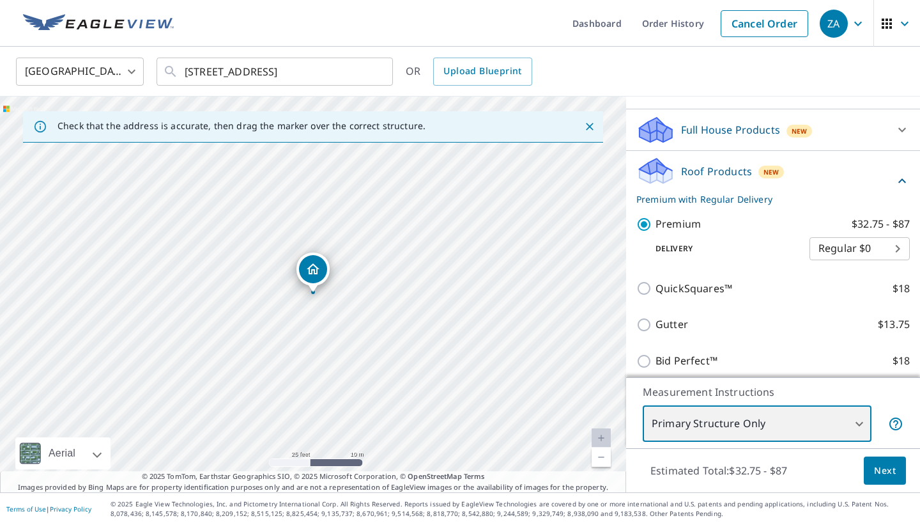
scroll to position [109, 0]
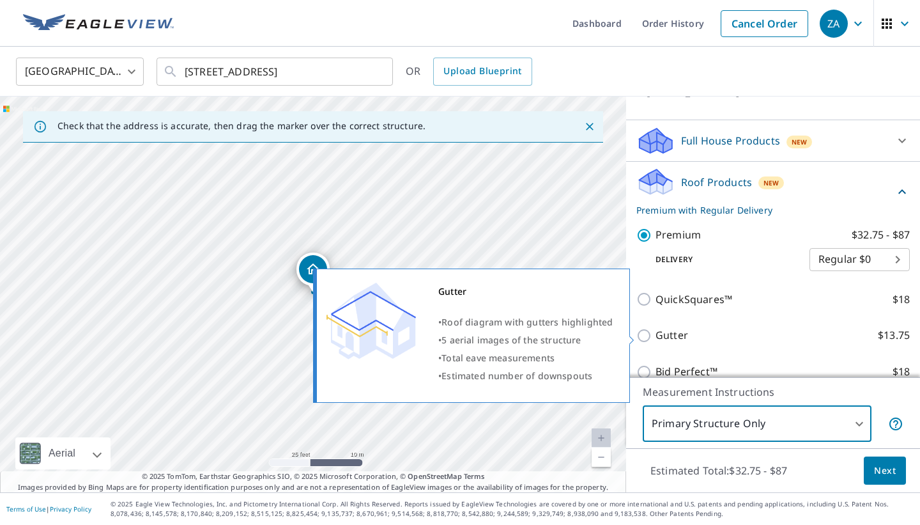
click at [641, 337] on input "Gutter $13.75" at bounding box center [646, 335] width 19 height 15
checkbox input "true"
type input "1"
checkbox input "false"
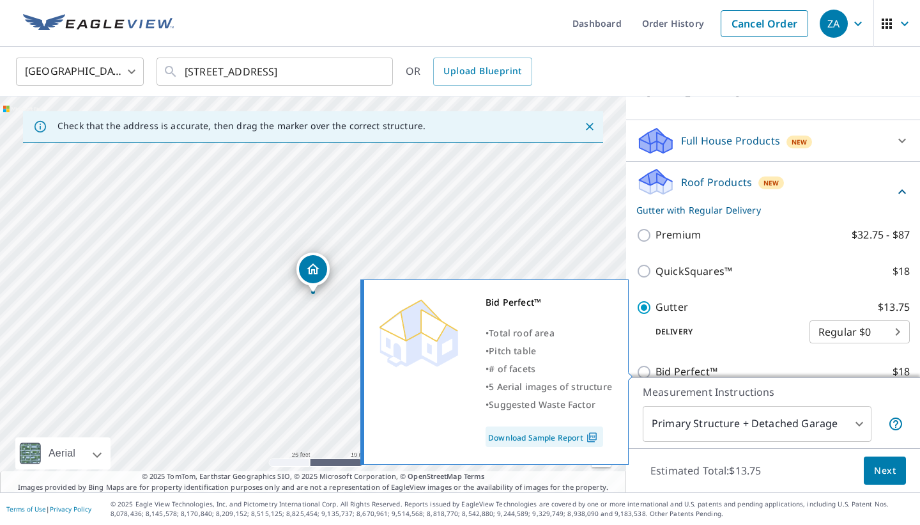
click at [641, 372] on input "Bid Perfect™ $18" at bounding box center [646, 371] width 19 height 15
checkbox input "true"
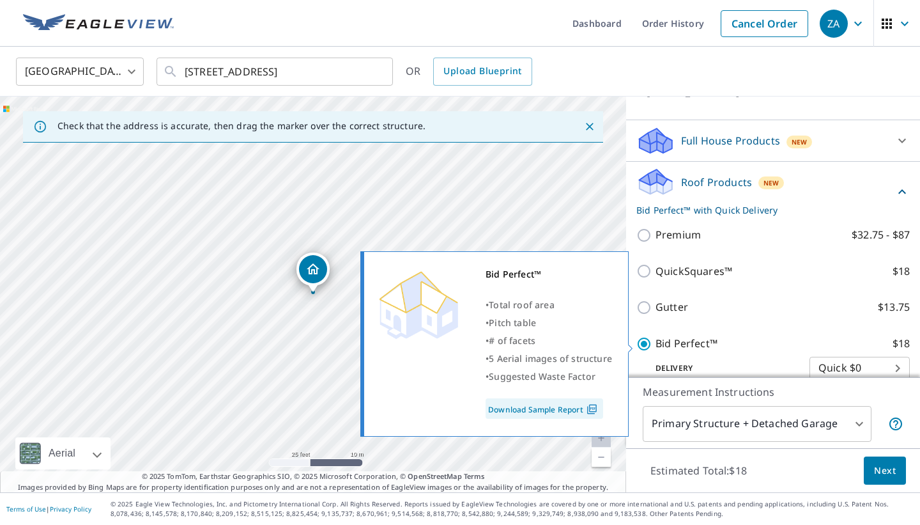
checkbox input "false"
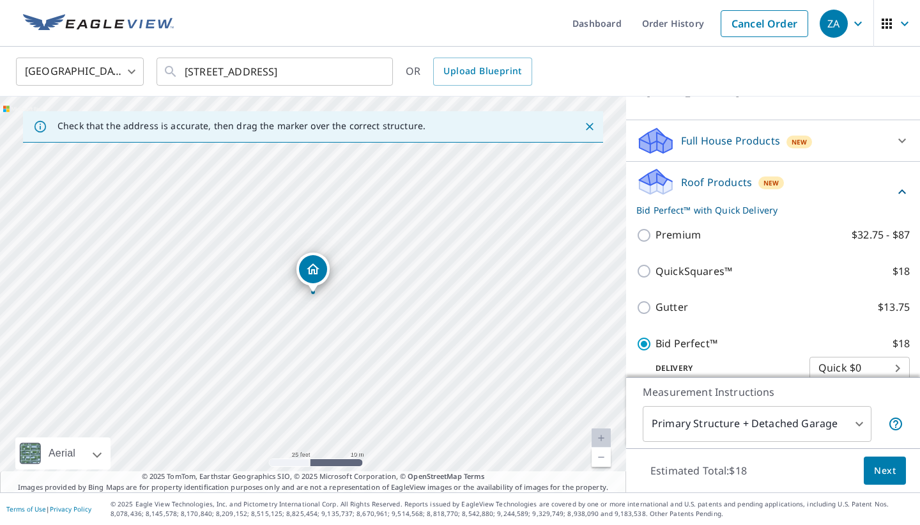
click at [522, 386] on link "Download Sample Report" at bounding box center [566, 381] width 88 height 12
